Goal: Transaction & Acquisition: Purchase product/service

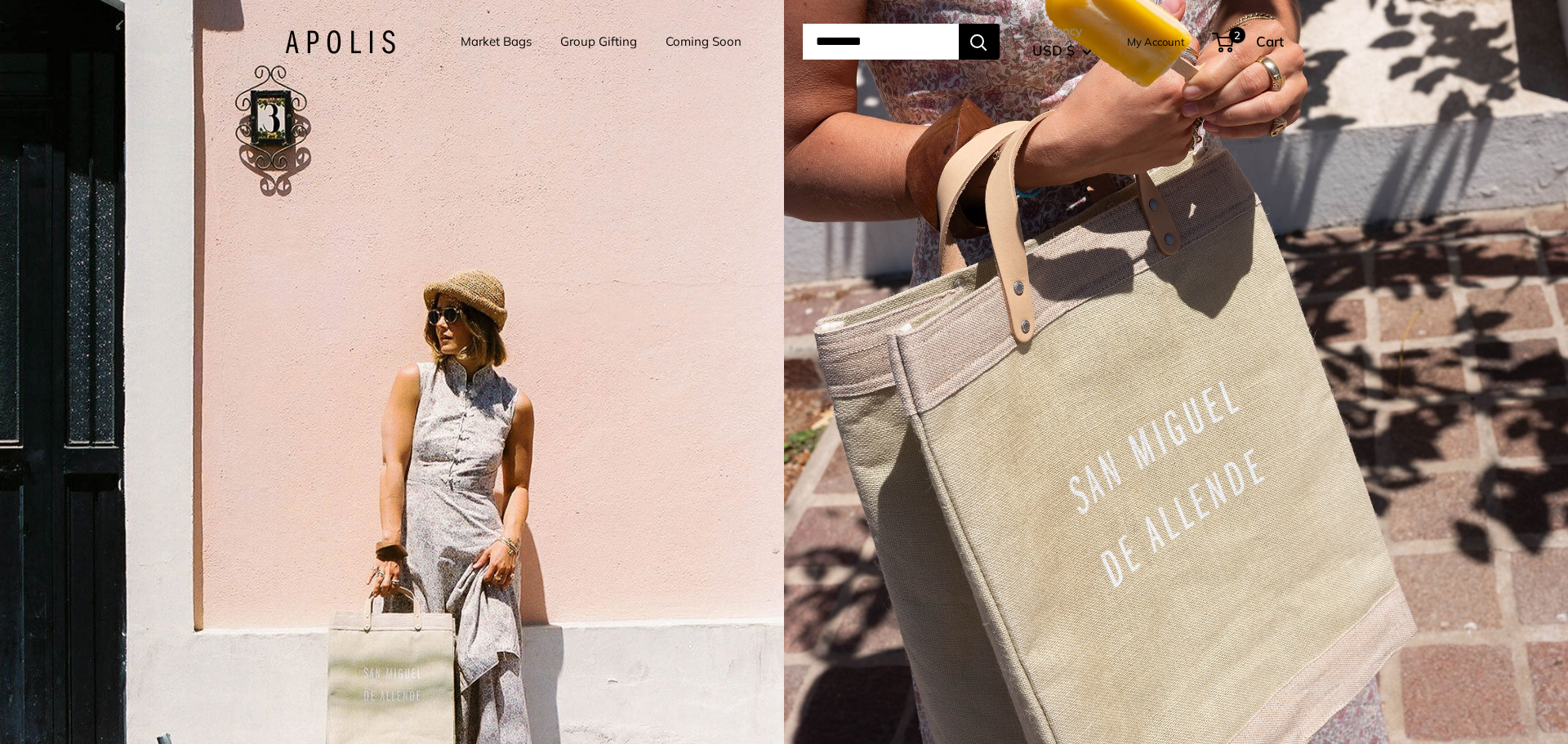
click at [685, 38] on link "Coming Soon" at bounding box center [704, 41] width 76 height 23
click at [1244, 36] on span "2" at bounding box center [1238, 36] width 20 height 20
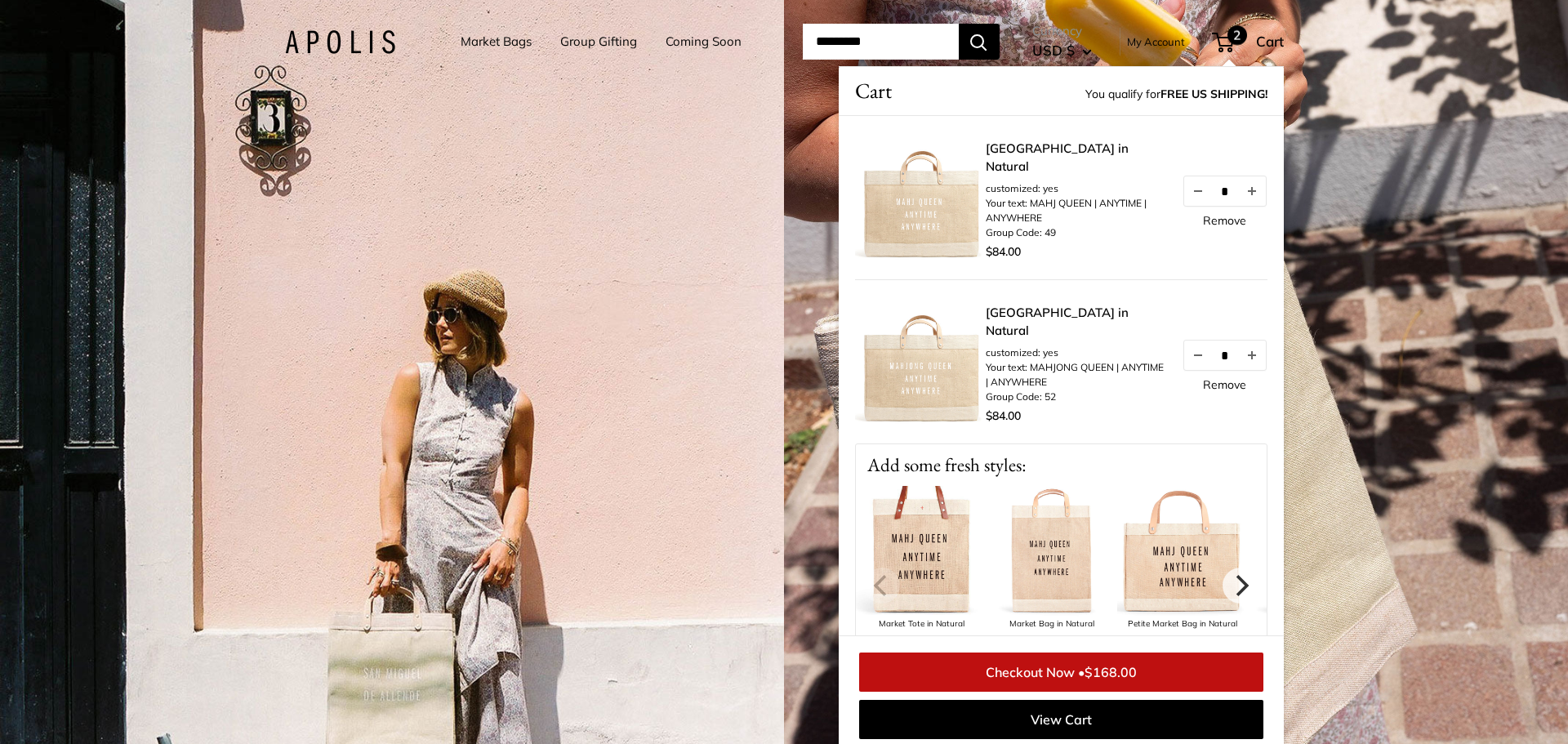
click at [941, 224] on img at bounding box center [920, 198] width 131 height 131
click at [1059, 146] on link "[GEOGRAPHIC_DATA] in Natural" at bounding box center [1075, 158] width 180 height 36
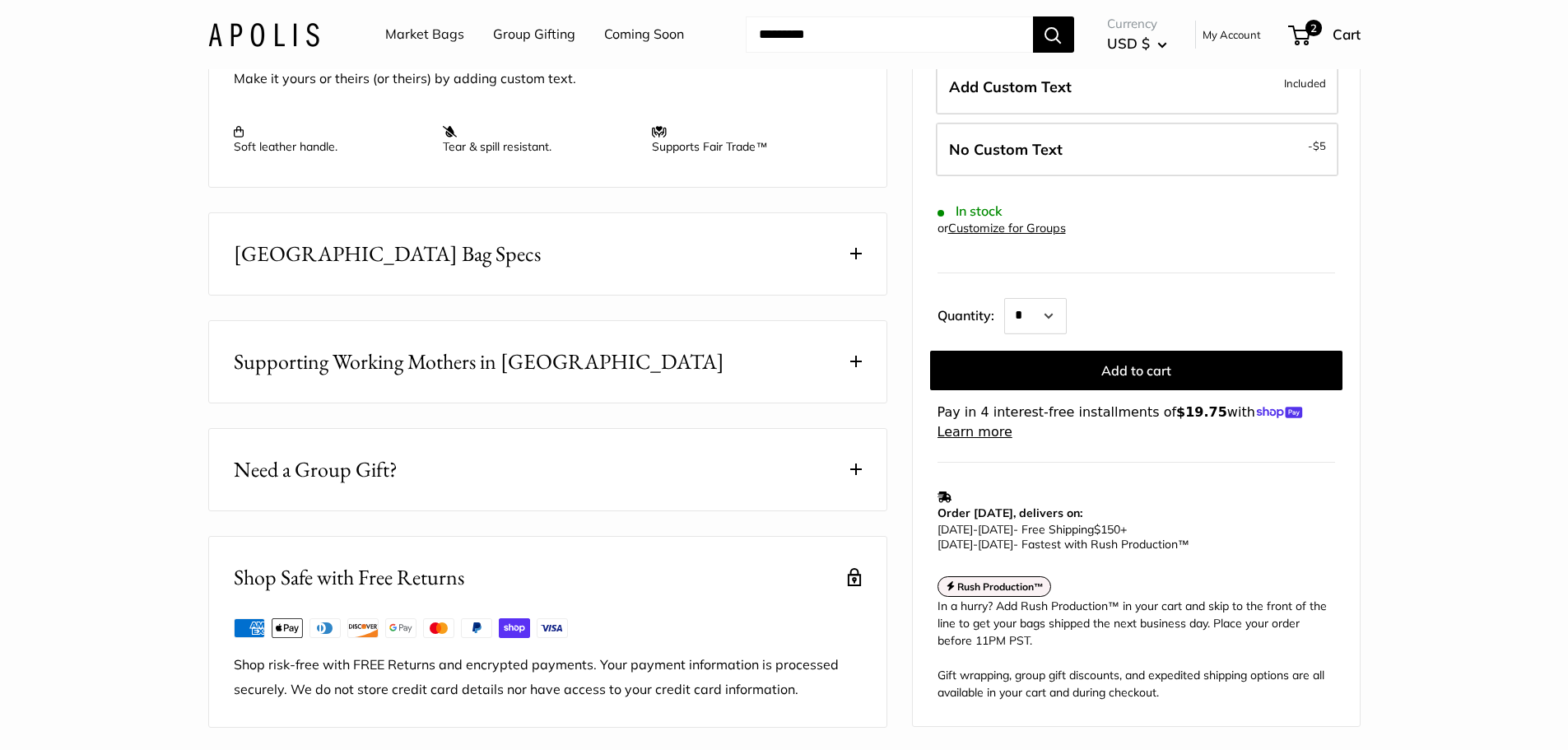
scroll to position [741, 0]
click at [761, 283] on button "[GEOGRAPHIC_DATA] Bag Specs" at bounding box center [548, 256] width 678 height 82
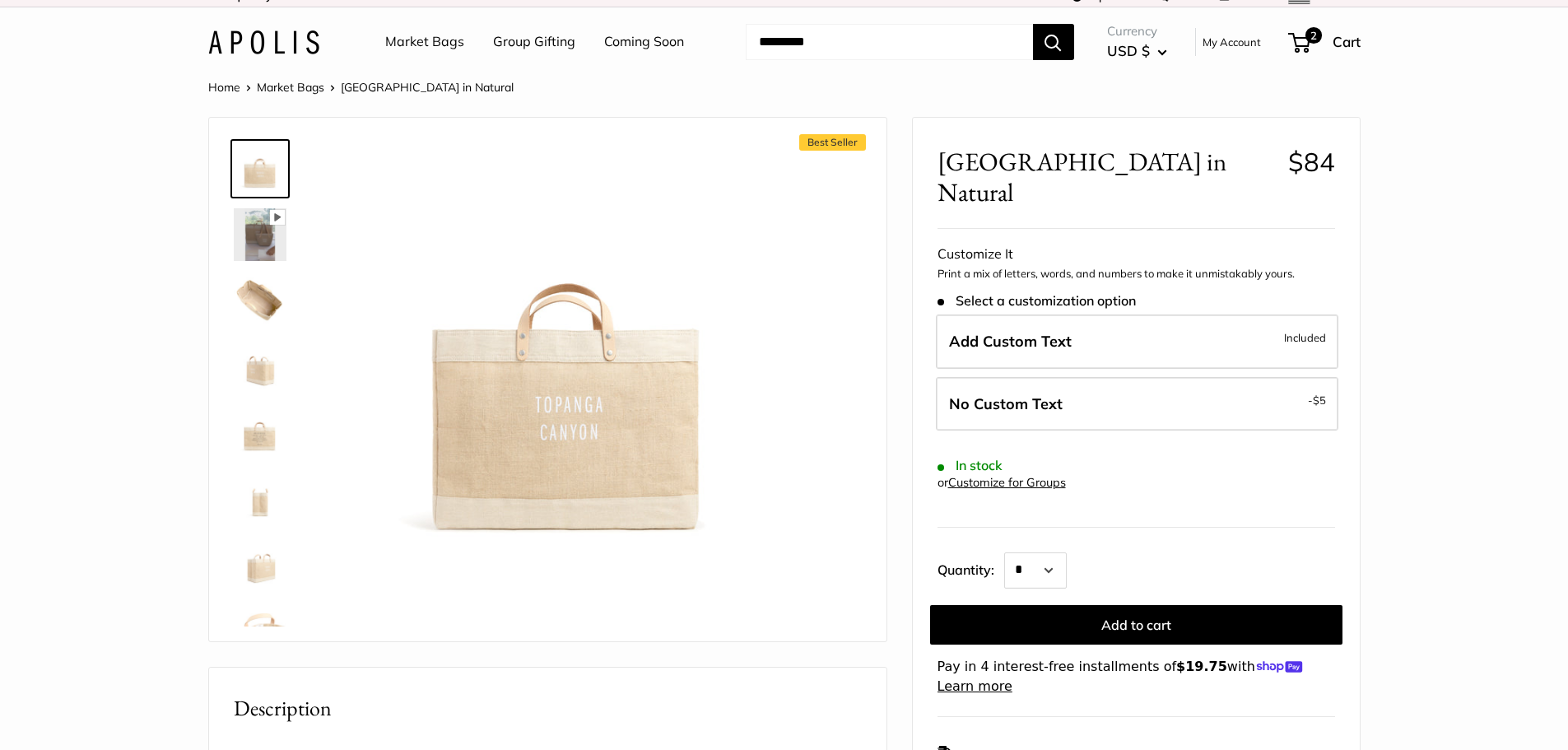
scroll to position [0, 0]
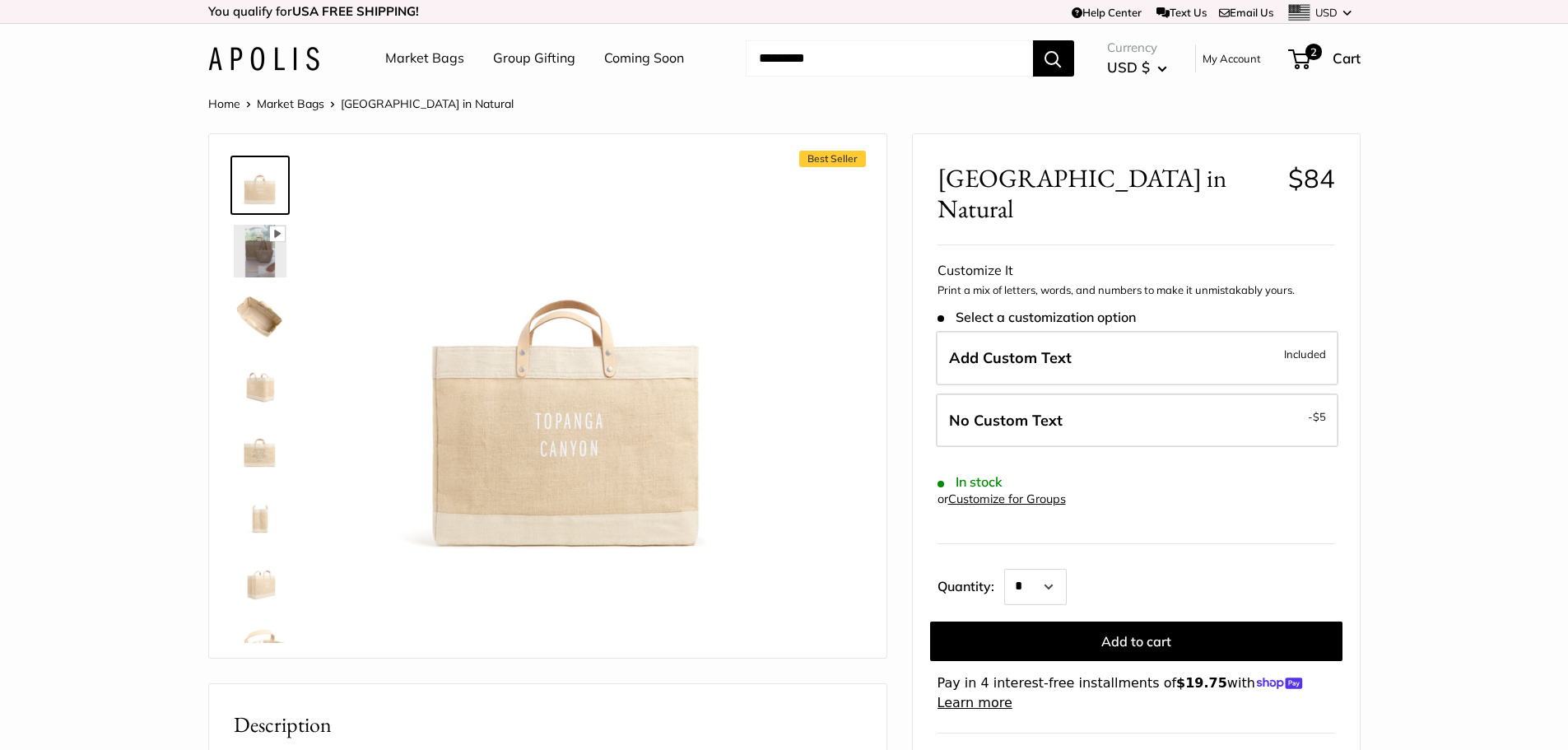
click at [263, 266] on img at bounding box center [260, 251] width 53 height 53
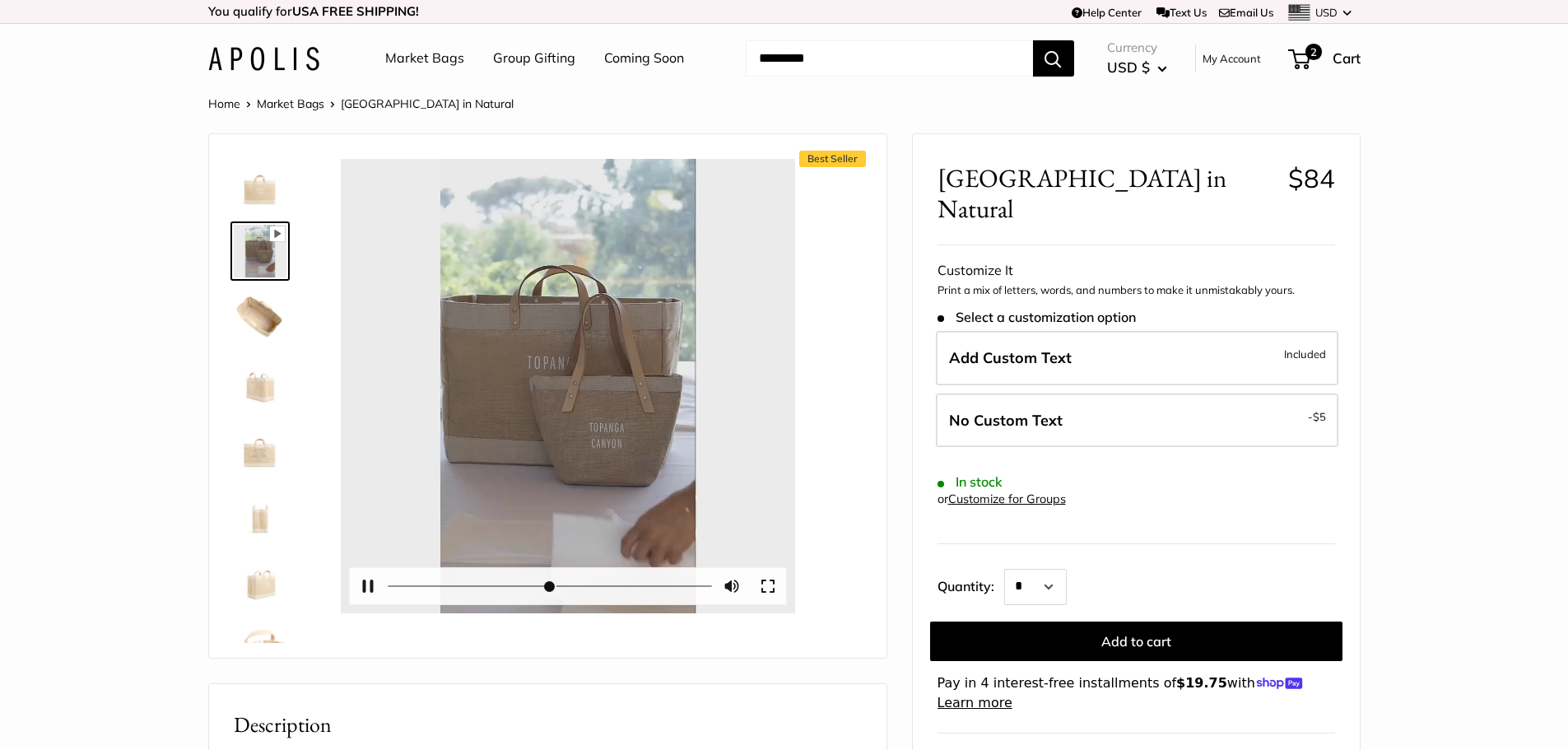
click at [575, 378] on button "Play" at bounding box center [568, 386] width 51 height 51
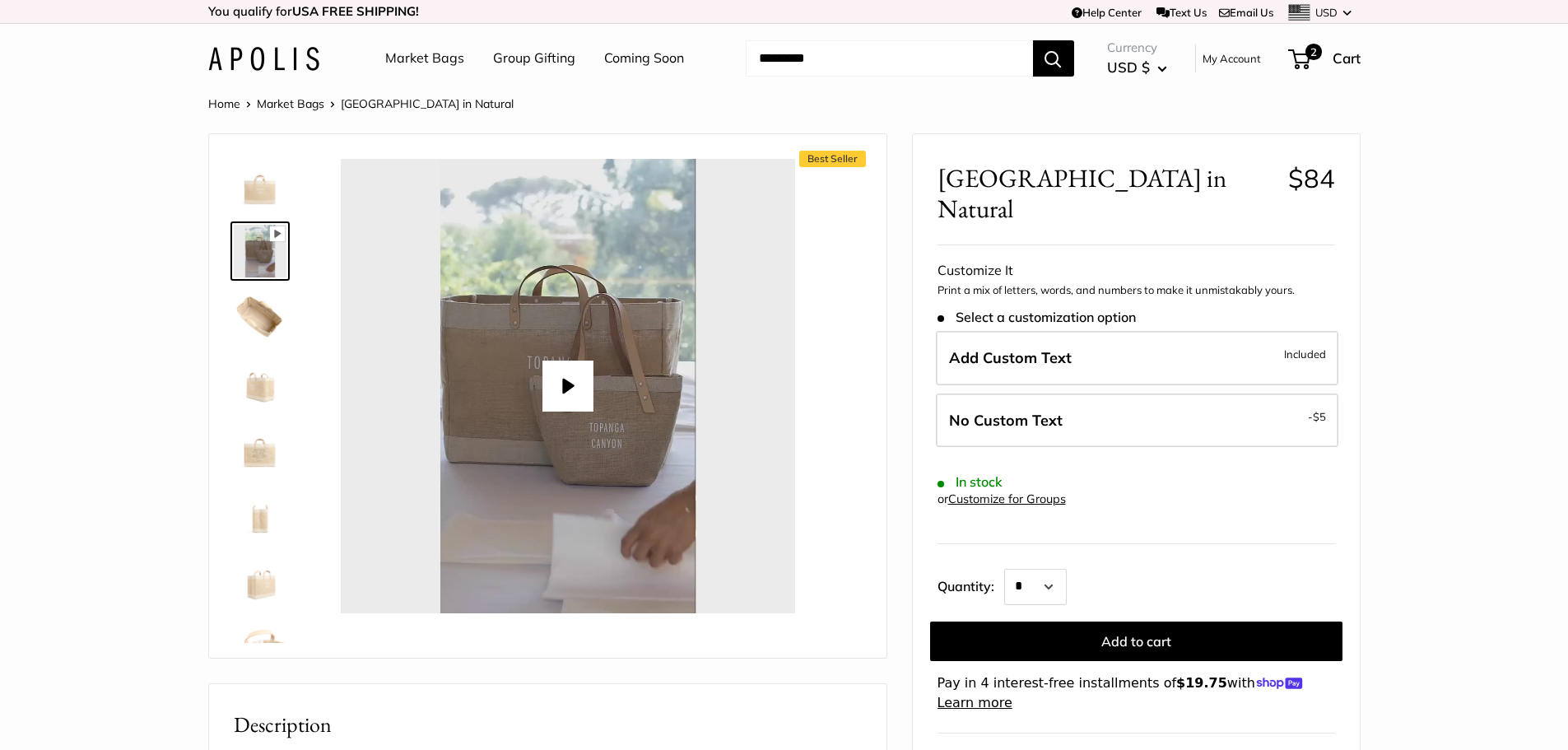
click at [569, 393] on button "Play" at bounding box center [568, 386] width 51 height 51
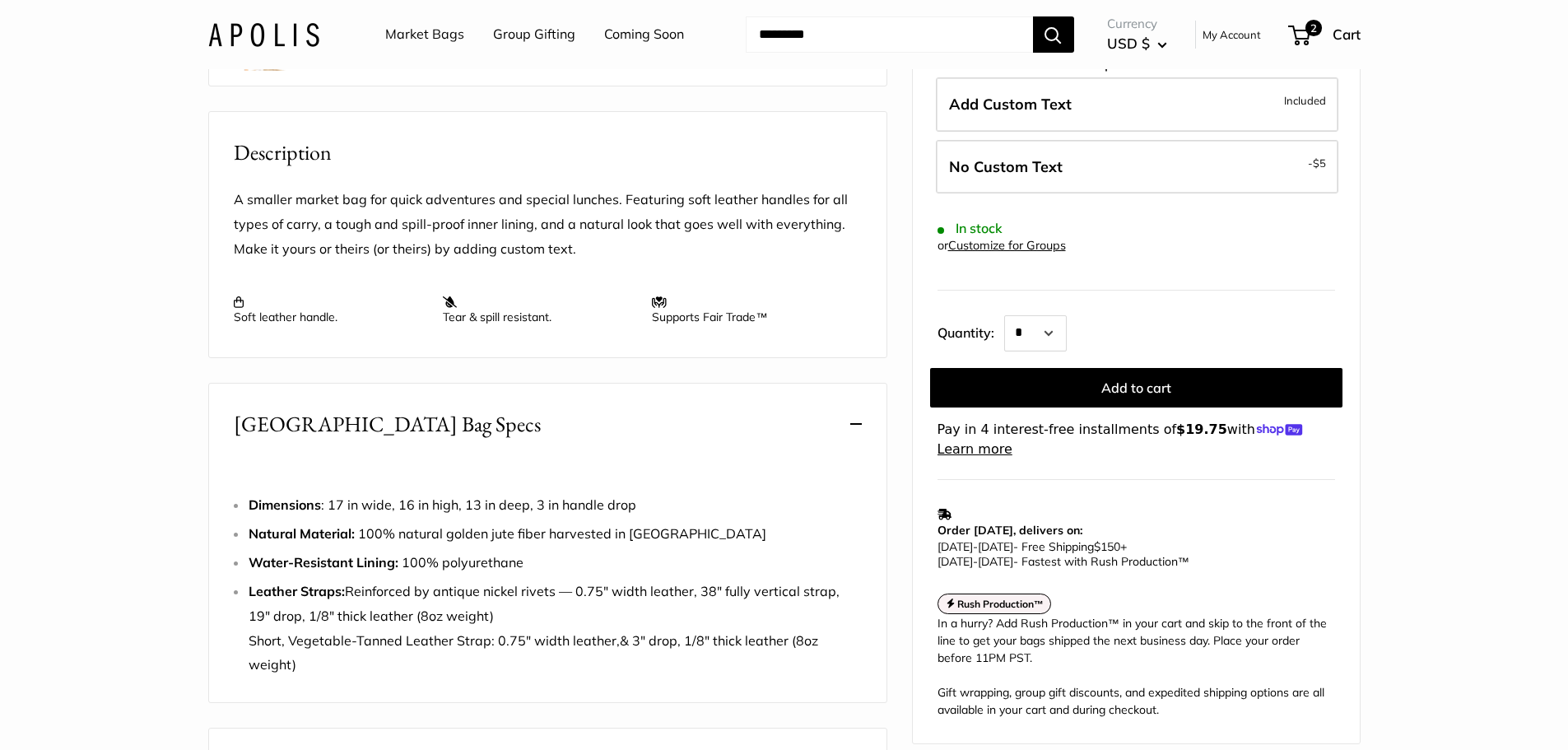
scroll to position [741, 0]
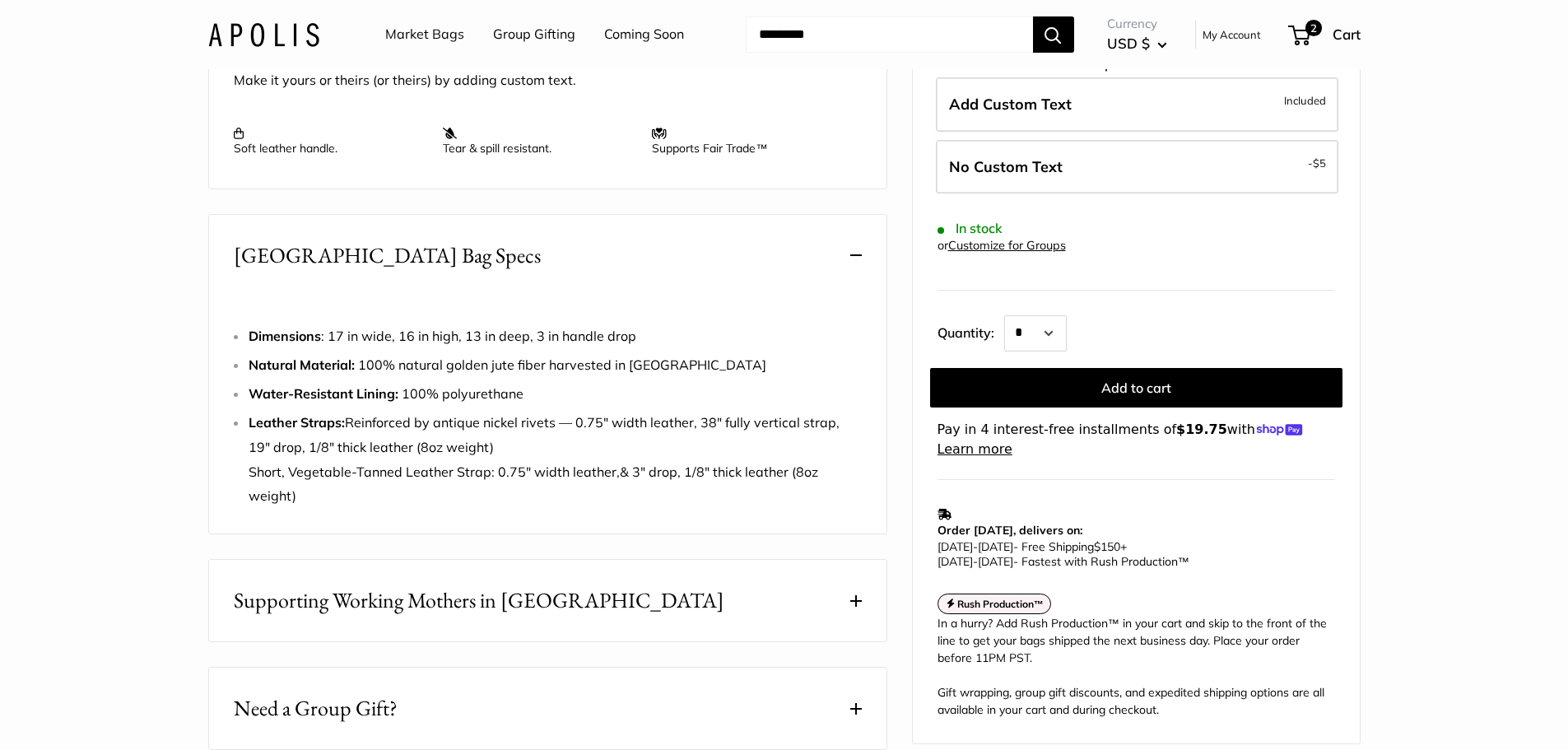
type input "*"
click at [1474, 647] on section "Home Market Bags [GEOGRAPHIC_DATA] in Natural Best Seller Pause Play % buffered…" at bounding box center [784, 160] width 1568 height 1615
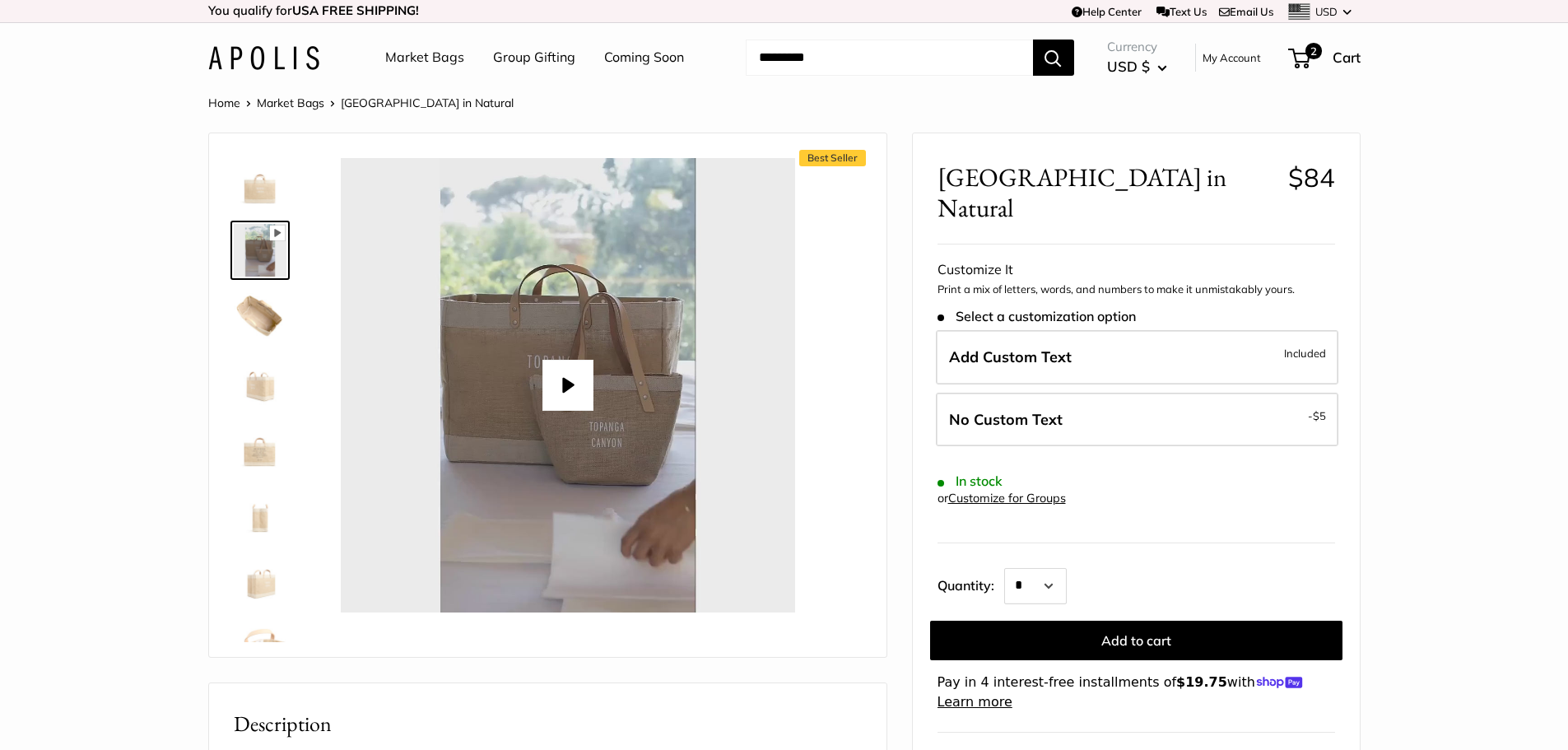
scroll to position [0, 0]
click at [266, 585] on img at bounding box center [260, 580] width 53 height 53
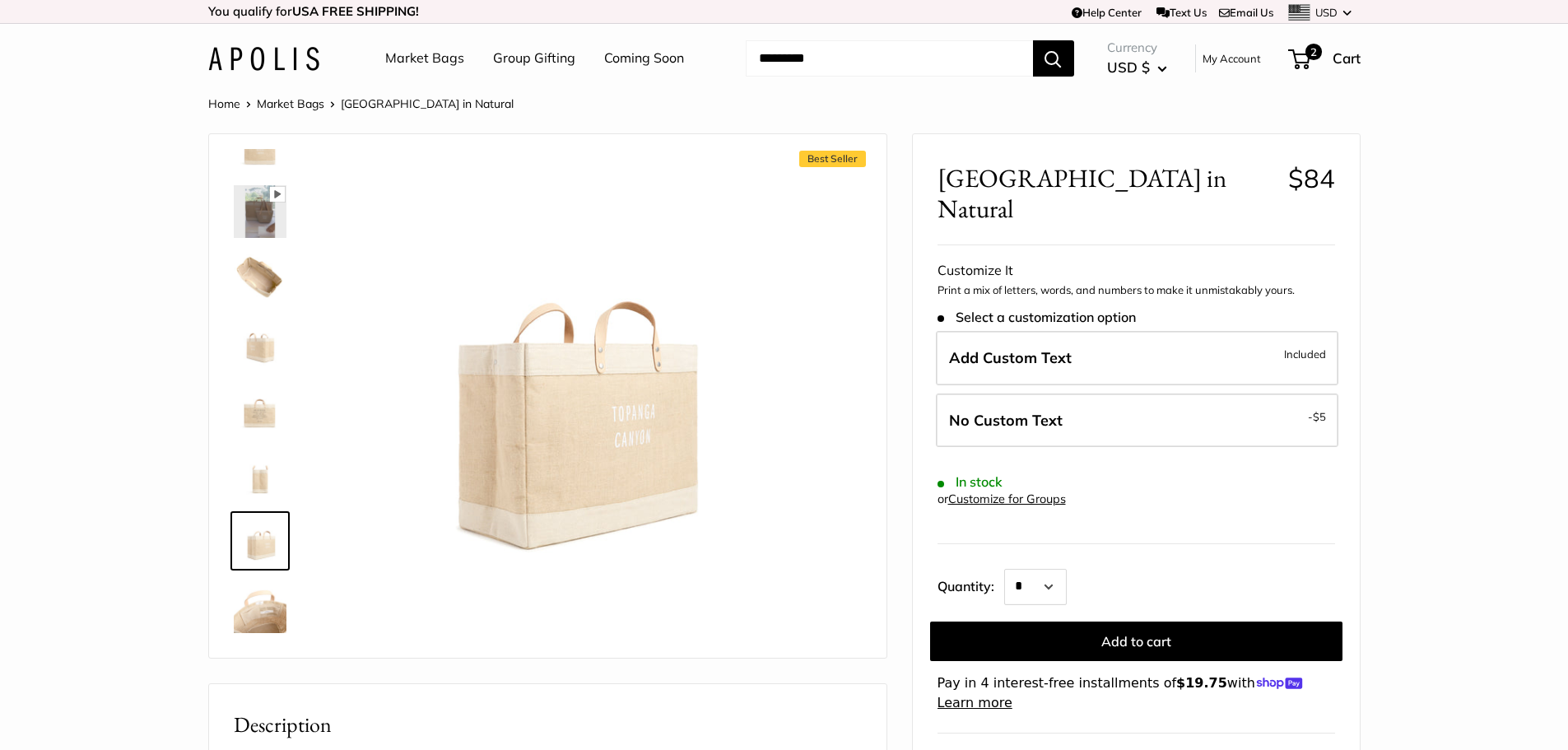
click at [255, 624] on img at bounding box center [260, 606] width 53 height 53
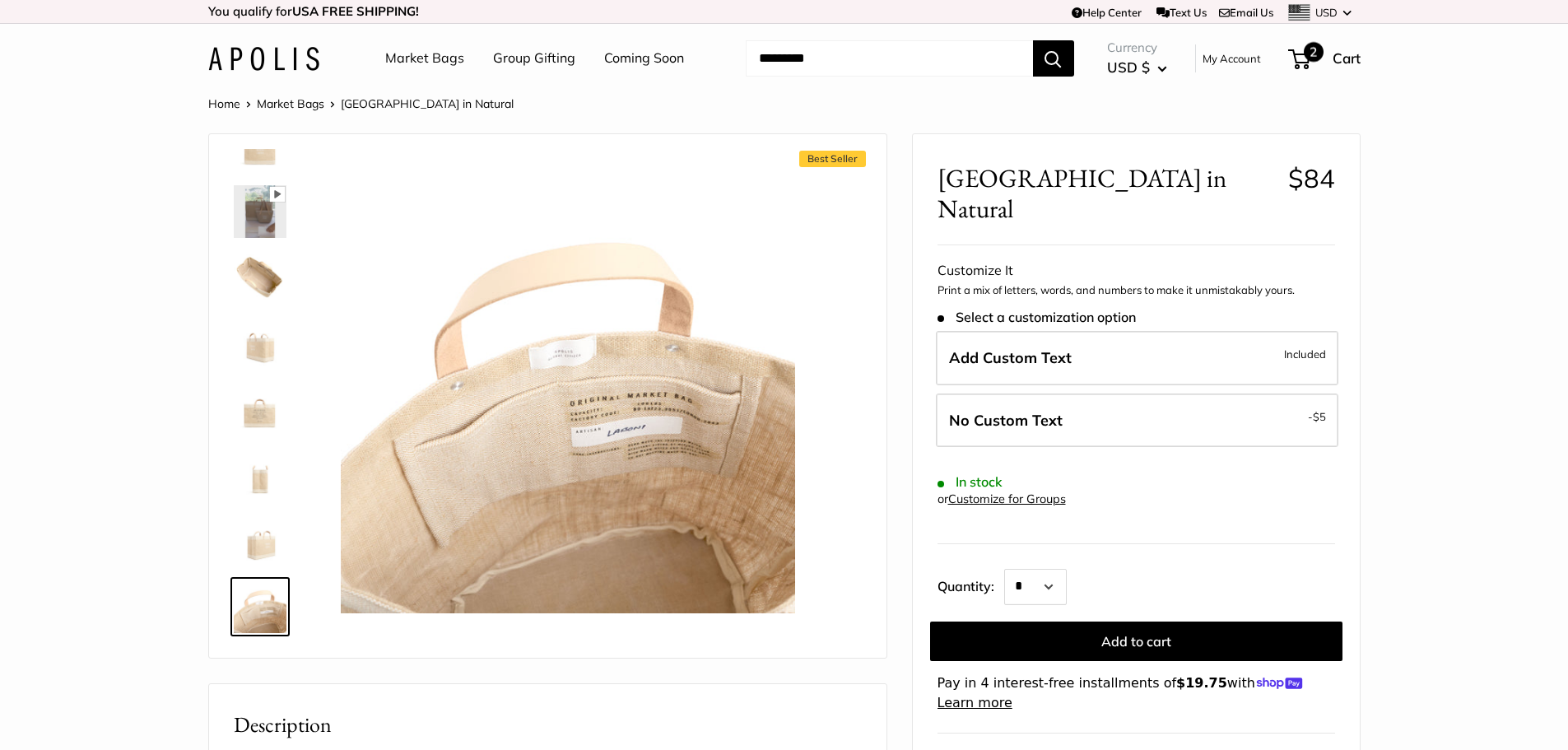
click at [1320, 54] on span "2" at bounding box center [1314, 52] width 20 height 20
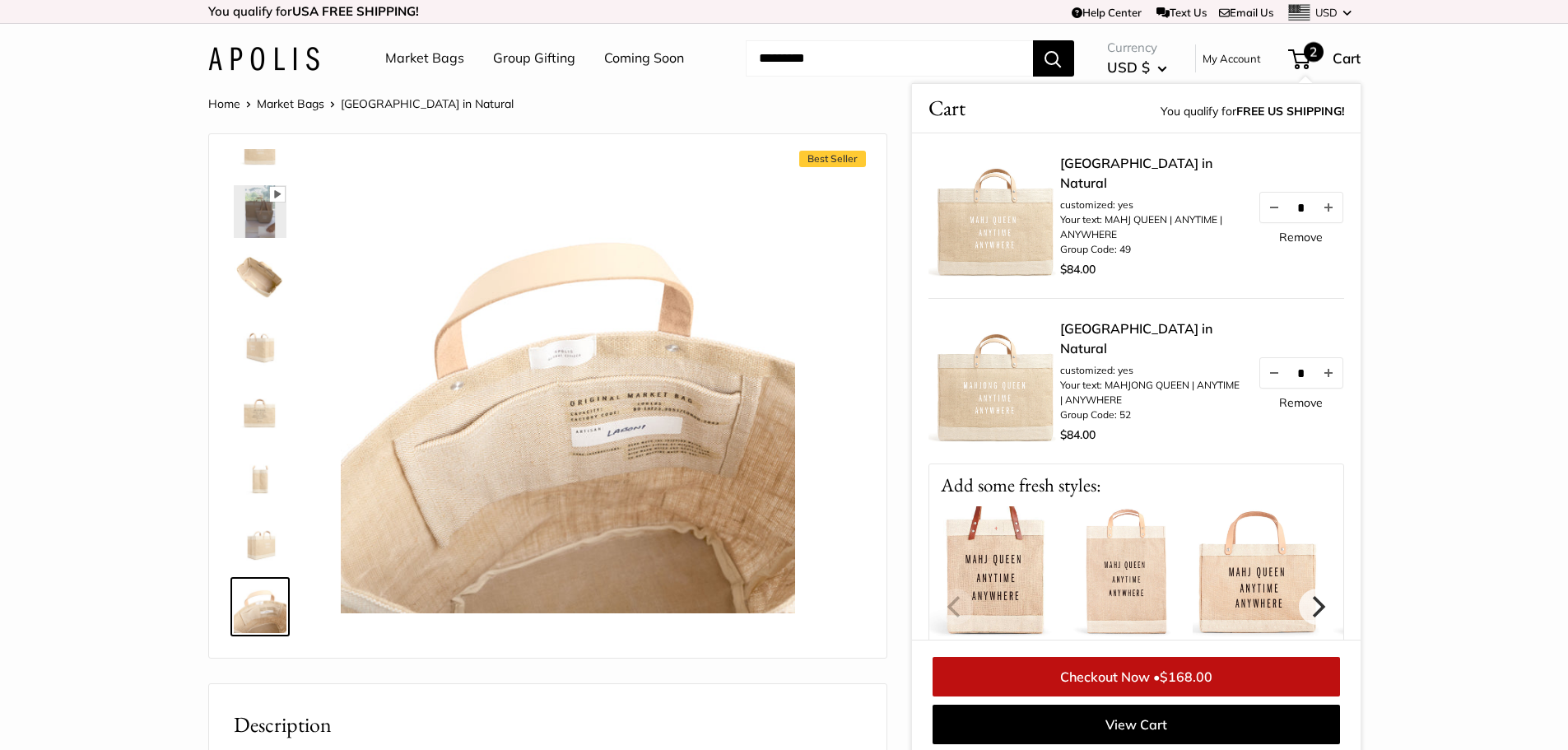
click at [1289, 403] on link "Remove" at bounding box center [1301, 403] width 43 height 12
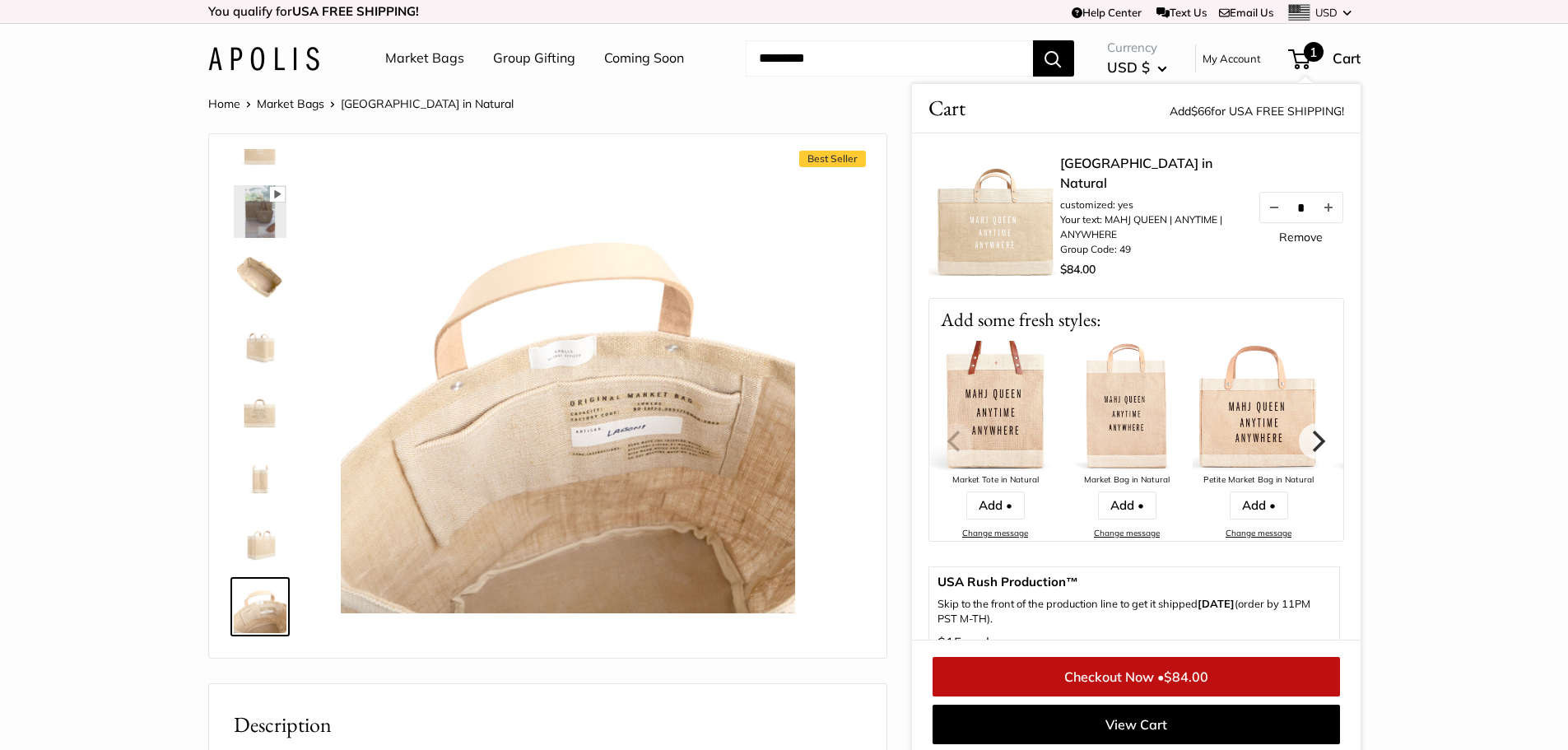
click at [1194, 682] on span "$84.00" at bounding box center [1186, 677] width 44 height 17
